Goal: Transaction & Acquisition: Purchase product/service

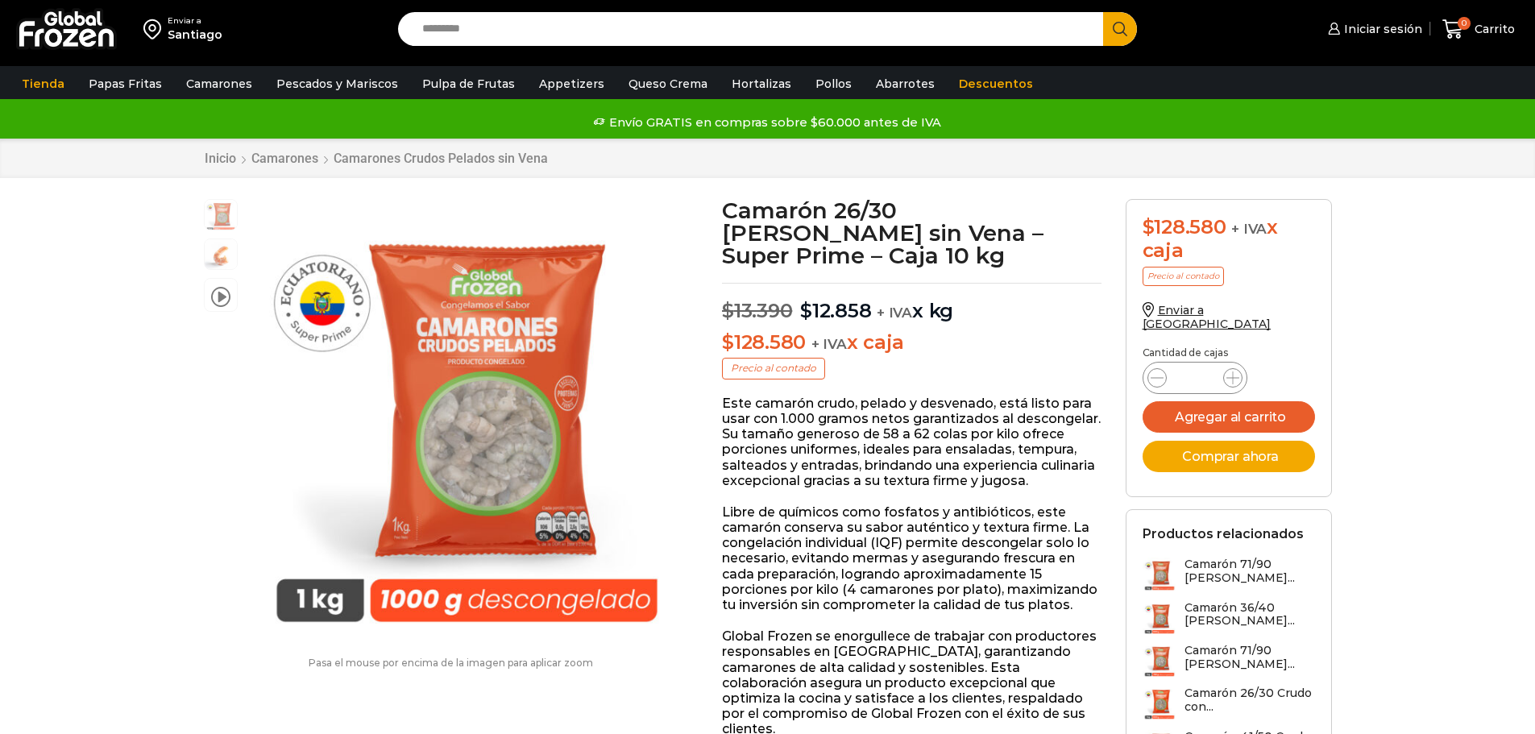
type input "**********"
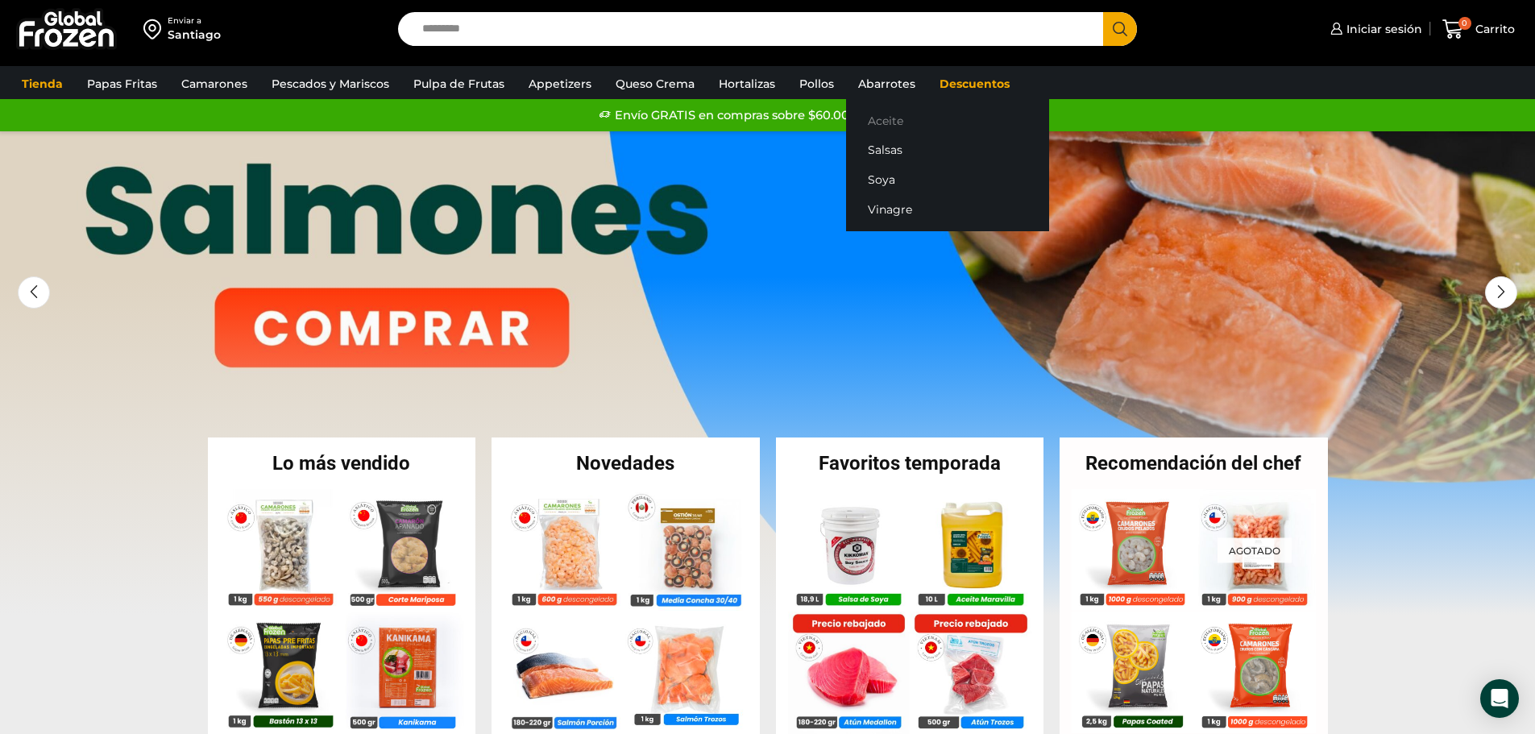
click at [880, 125] on link "Aceite" at bounding box center [947, 121] width 203 height 30
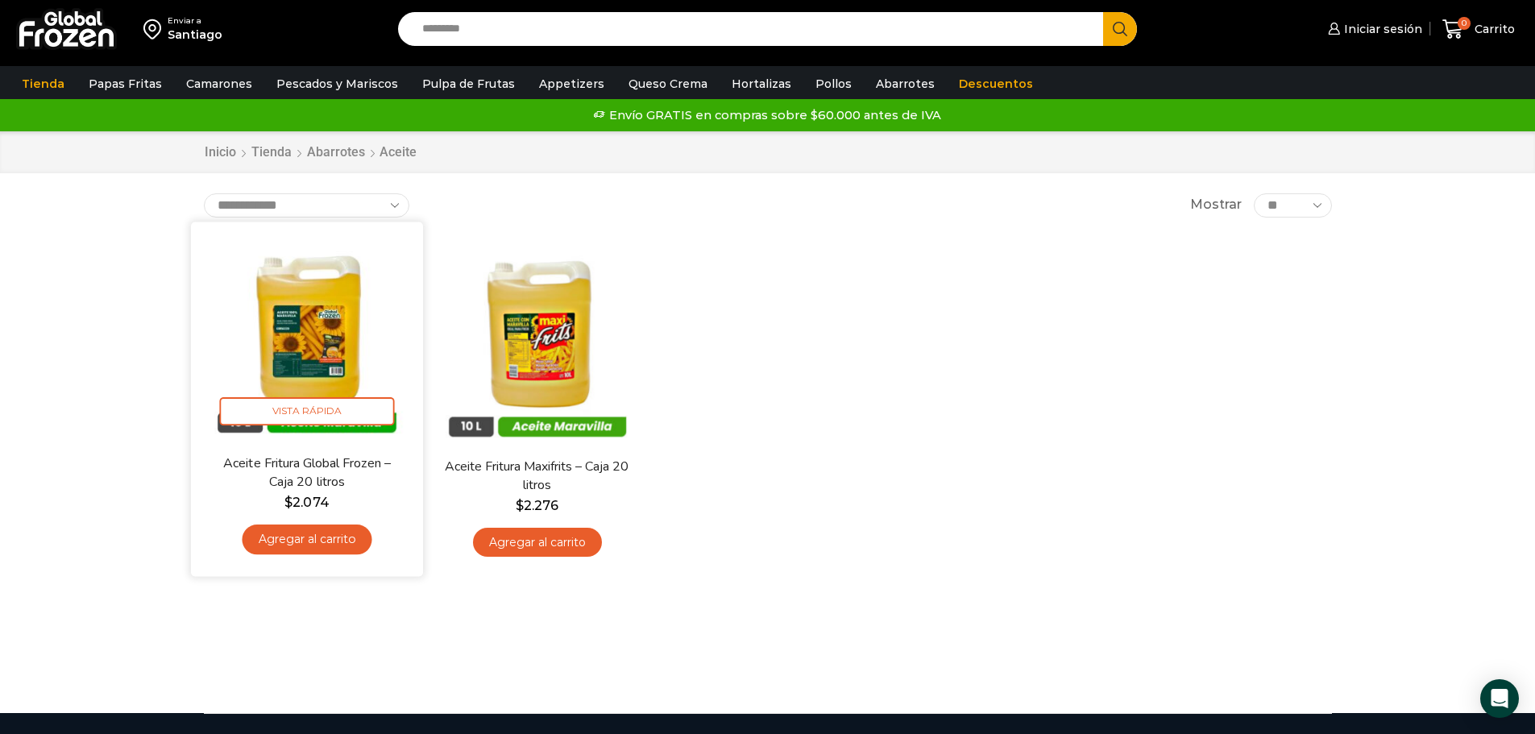
click at [330, 311] on img at bounding box center [307, 338] width 208 height 208
